Goal: Navigation & Orientation: Understand site structure

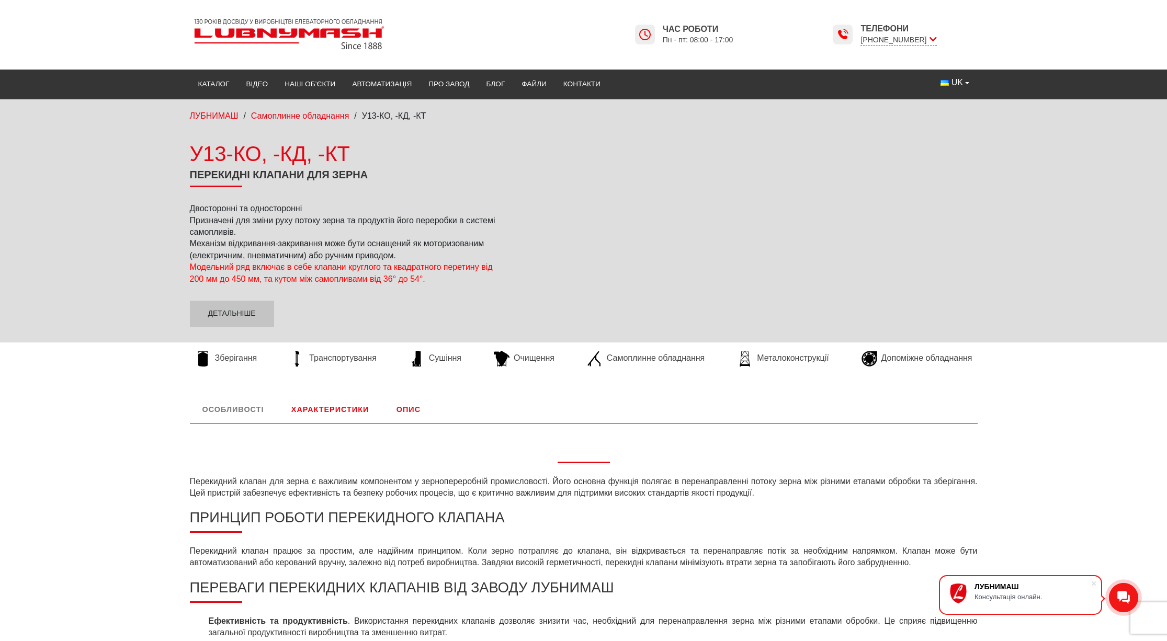
scroll to position [630, 0]
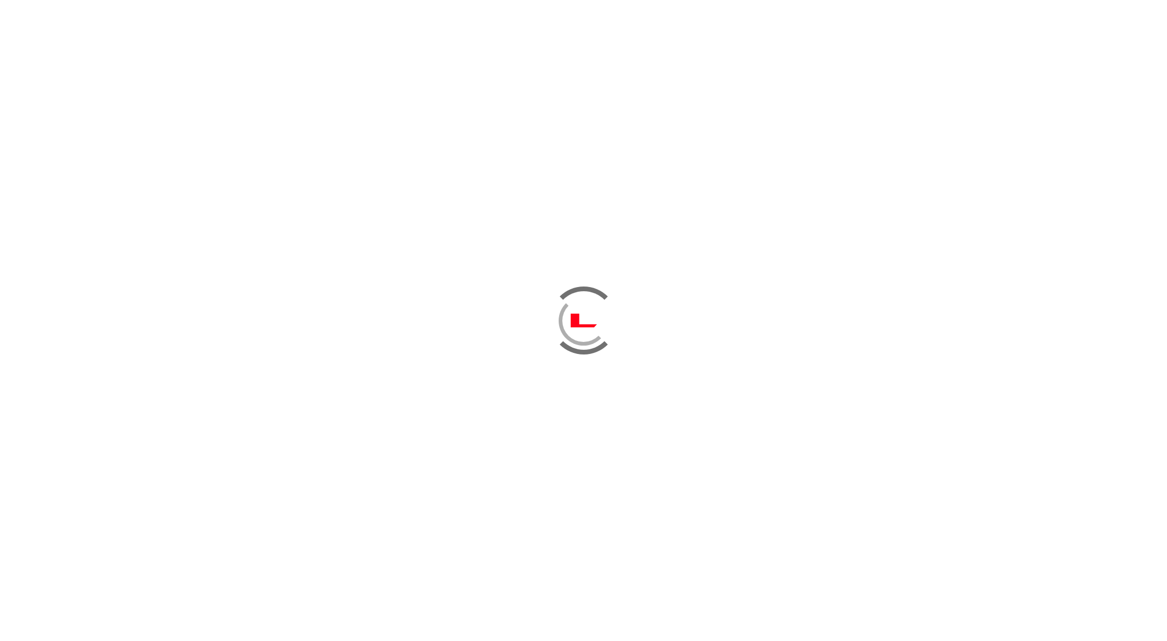
scroll to position [359, 0]
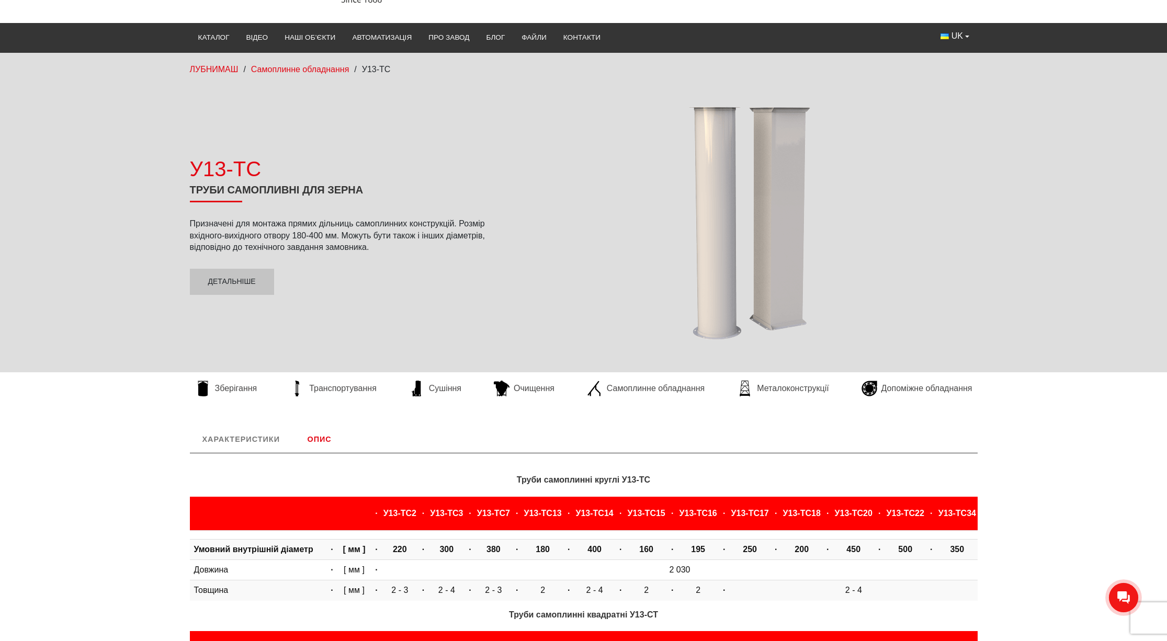
scroll to position [42, 0]
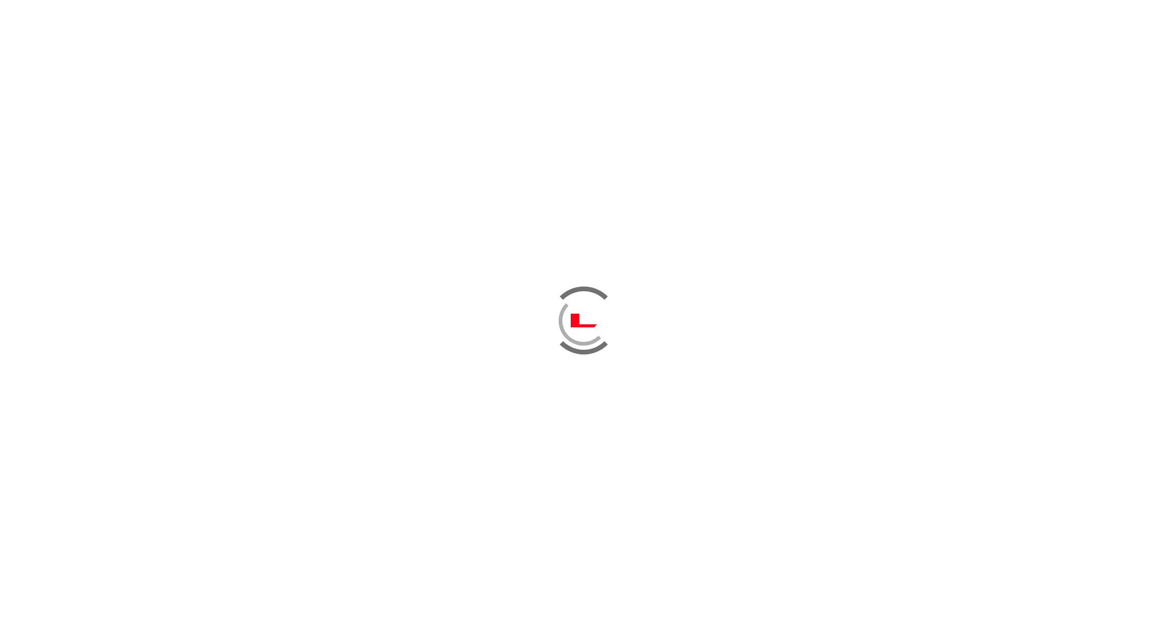
scroll to position [2044, 0]
